Goal: Task Accomplishment & Management: Use online tool/utility

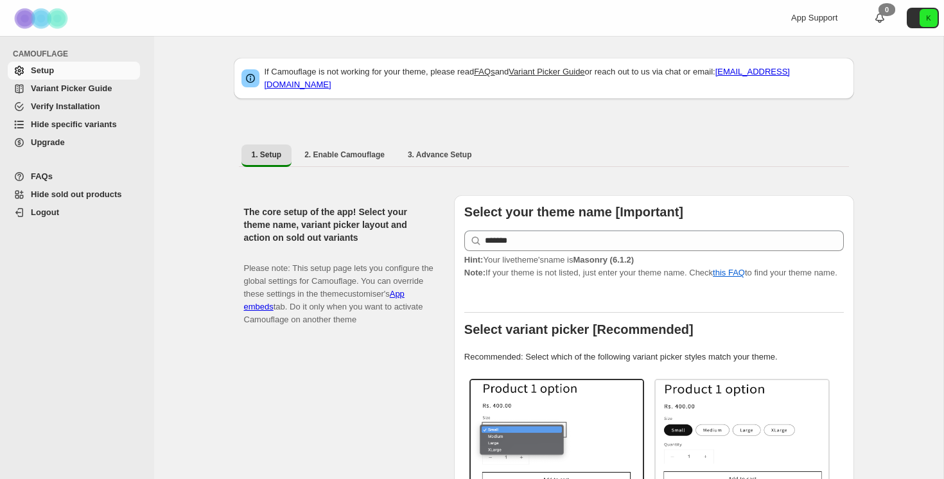
click at [96, 124] on span "Hide specific variants" at bounding box center [74, 124] width 86 height 10
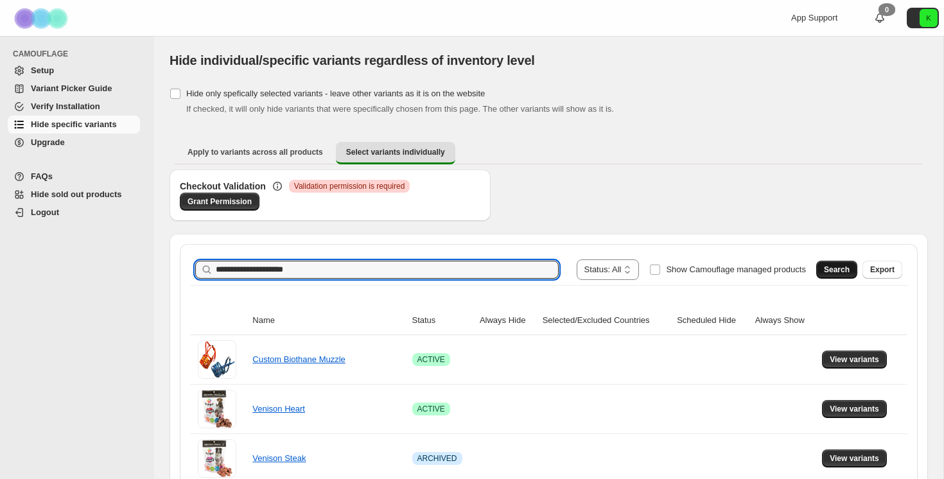
type input "**********"
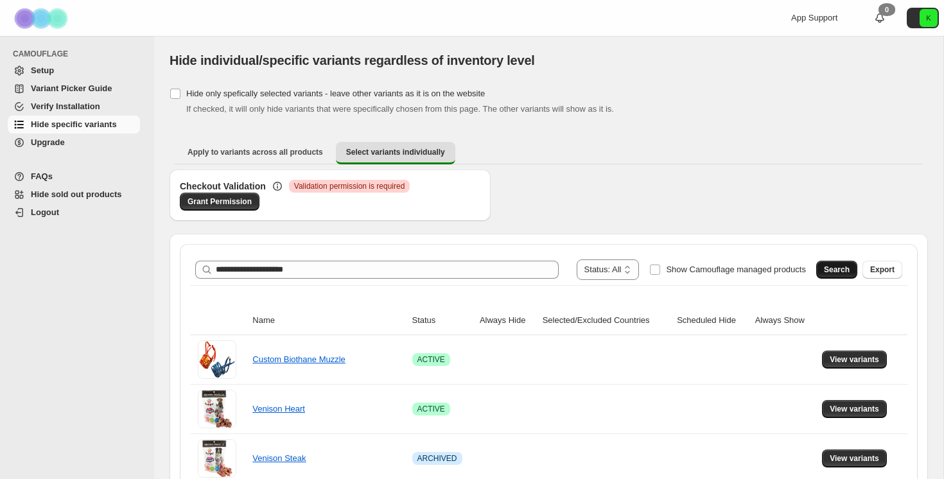
click at [830, 267] on span "Search" at bounding box center [837, 270] width 26 height 10
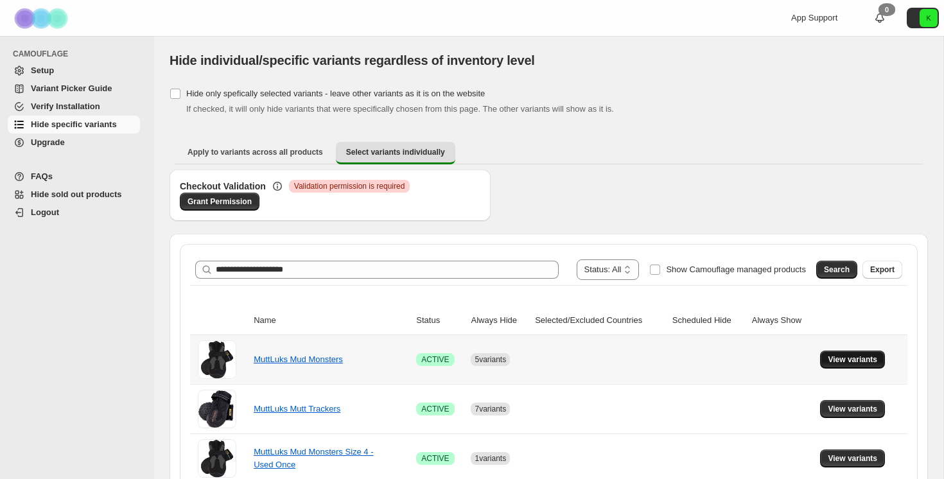
click at [862, 365] on button "View variants" at bounding box center [852, 360] width 65 height 18
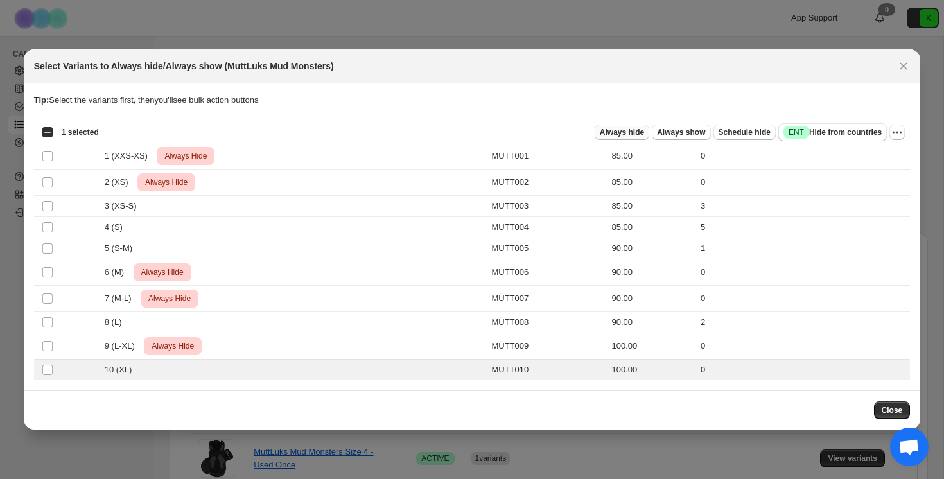
click at [624, 127] on button "Always hide" at bounding box center [622, 132] width 55 height 15
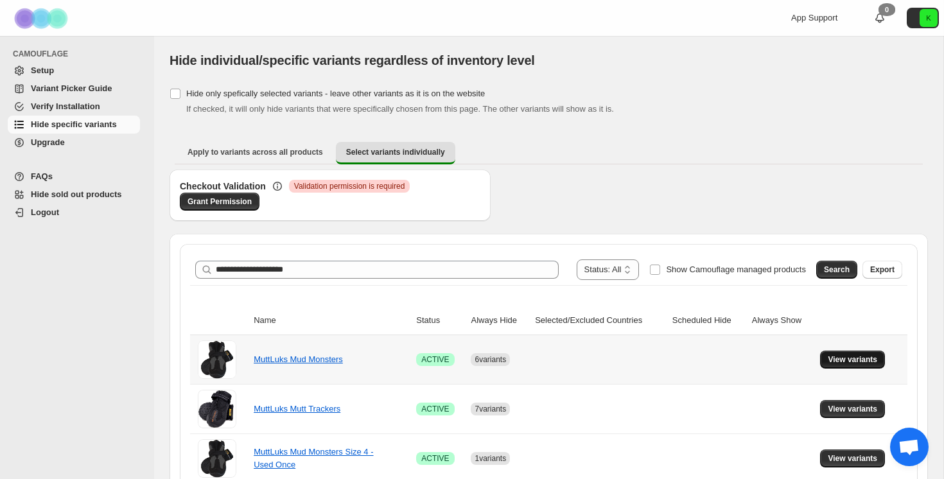
click at [870, 362] on span "View variants" at bounding box center [852, 359] width 49 height 10
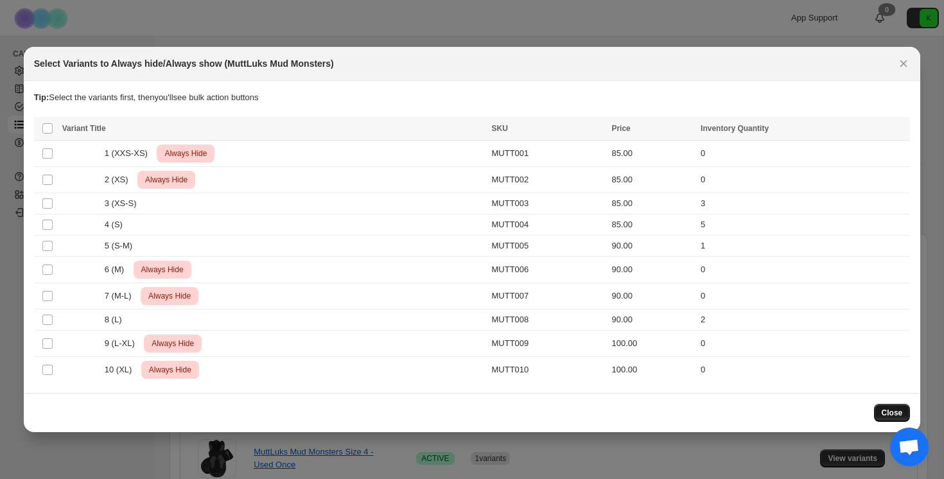
click at [885, 413] on span "Close" at bounding box center [892, 413] width 21 height 10
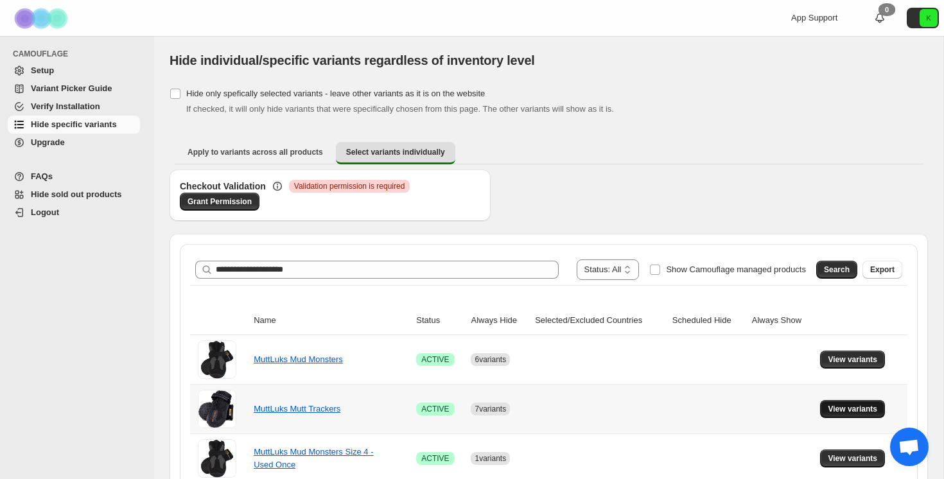
click at [862, 405] on span "View variants" at bounding box center [852, 409] width 49 height 10
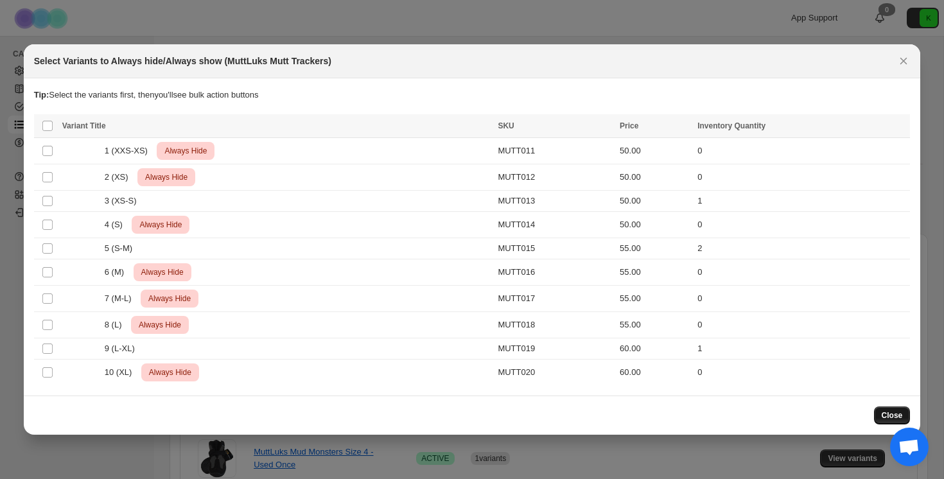
click at [894, 417] on span "Close" at bounding box center [892, 415] width 21 height 10
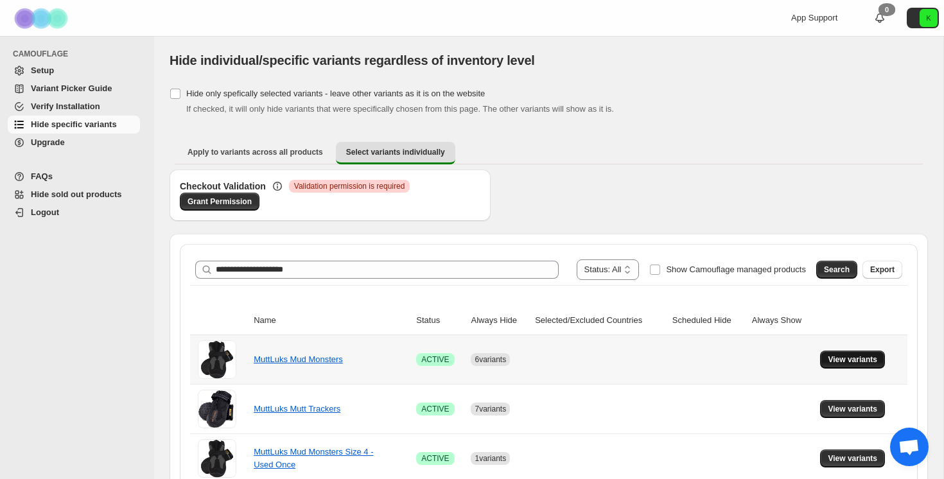
click at [868, 356] on span "View variants" at bounding box center [852, 359] width 49 height 10
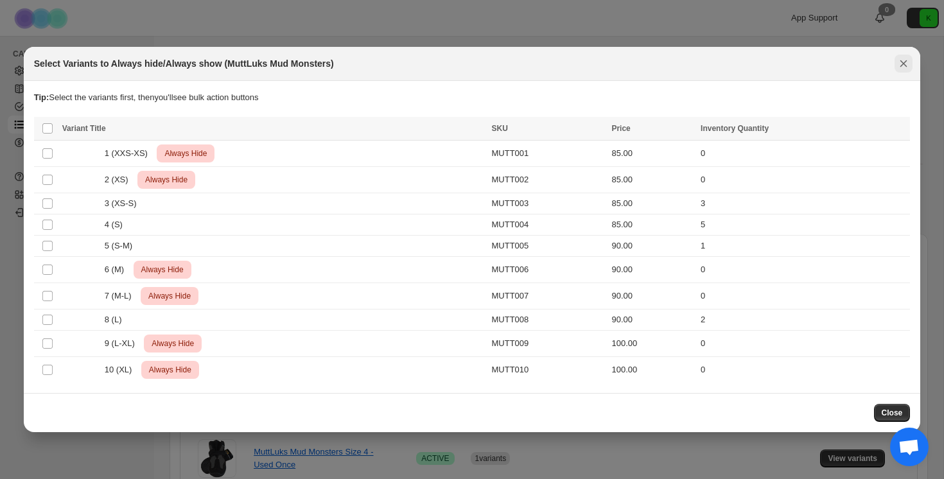
click at [905, 67] on icon "Close" at bounding box center [903, 63] width 13 height 13
